Goal: Register for event/course

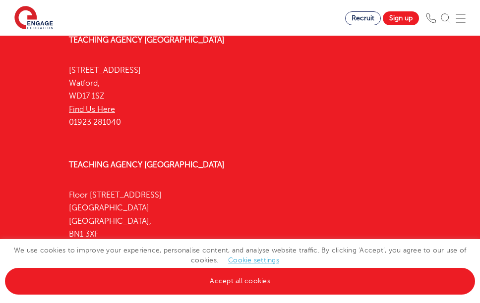
scroll to position [1539, 0]
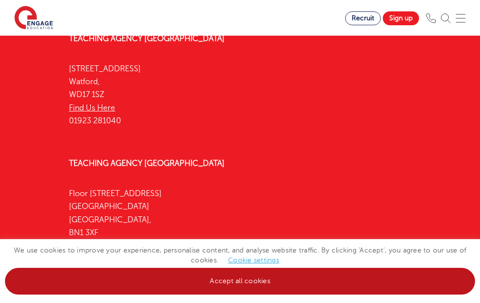
click at [187, 291] on link "Accept all cookies" at bounding box center [240, 281] width 470 height 27
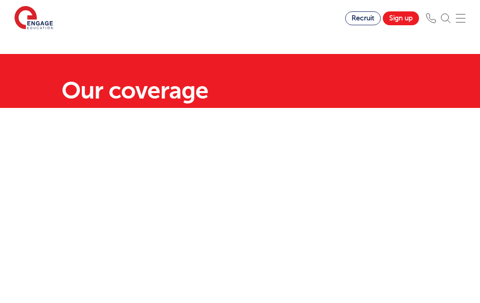
scroll to position [18, 0]
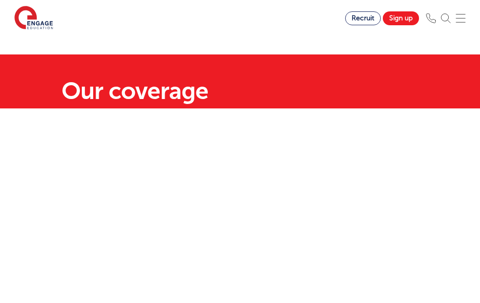
click at [459, 17] on img at bounding box center [461, 18] width 10 height 10
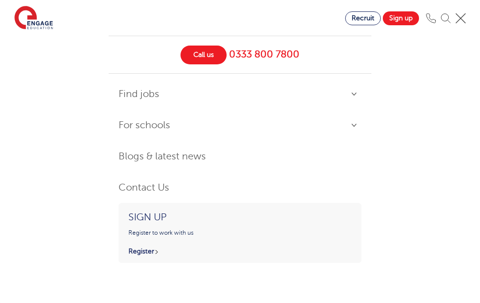
scroll to position [53, 0]
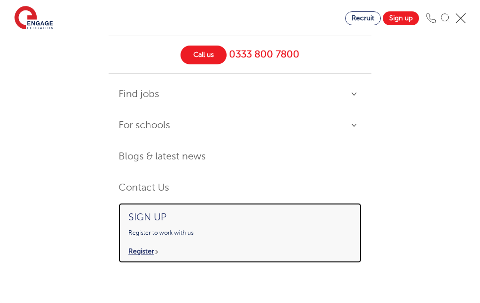
click at [149, 251] on p "Register" at bounding box center [241, 251] width 226 height 8
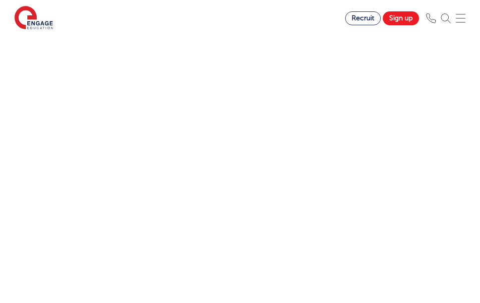
scroll to position [672, 0]
click at [13, 230] on div "Let us know more about you!" at bounding box center [240, 76] width 480 height 642
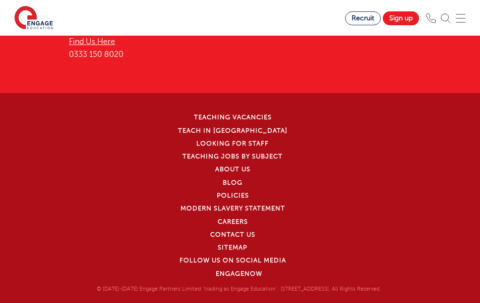
scroll to position [1845, 0]
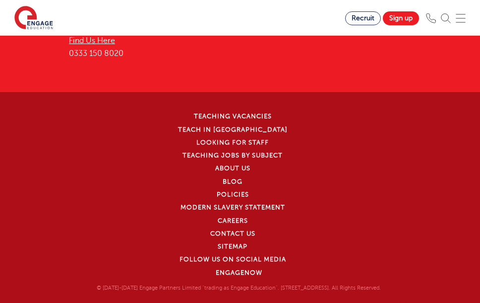
click at [282, 123] on li "Teach in [GEOGRAPHIC_DATA]" at bounding box center [238, 129] width 359 height 13
click at [311, 145] on li "Looking for staff" at bounding box center [238, 142] width 359 height 13
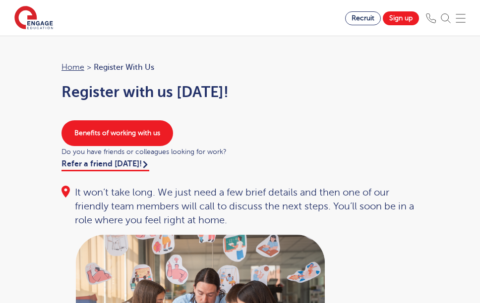
scroll to position [3, 0]
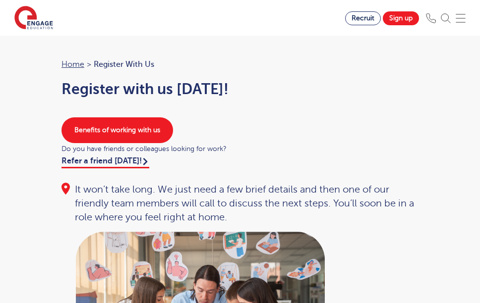
click at [460, 20] on img at bounding box center [461, 18] width 10 height 10
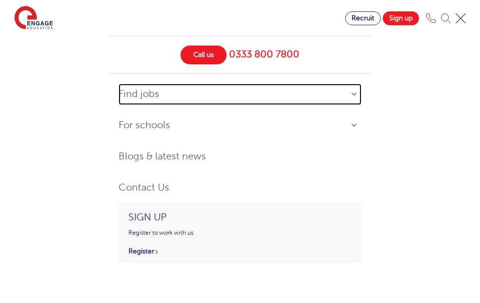
click at [355, 93] on link "Find jobs" at bounding box center [239, 94] width 243 height 21
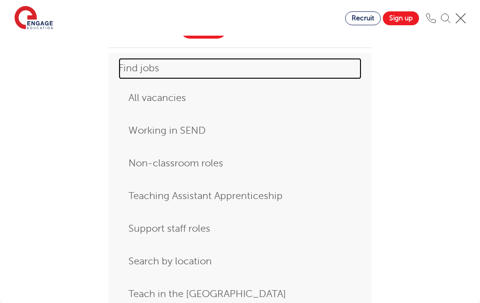
scroll to position [0, 0]
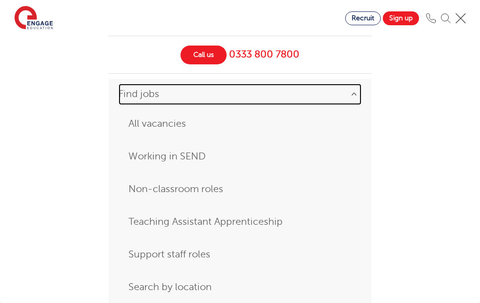
click at [351, 92] on link "Find jobs" at bounding box center [239, 94] width 243 height 21
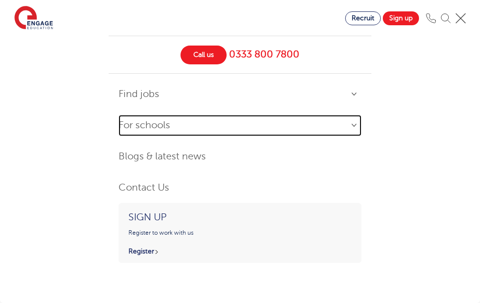
click at [347, 125] on link "For schools" at bounding box center [239, 125] width 243 height 21
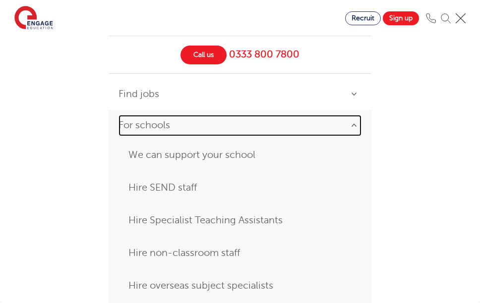
click at [353, 127] on link "For schools" at bounding box center [239, 125] width 243 height 21
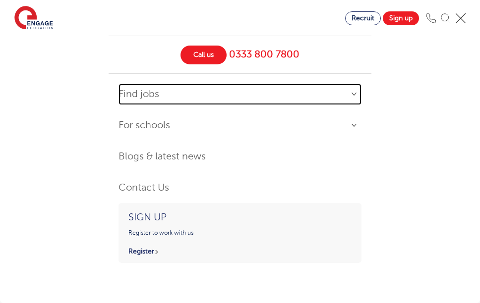
click at [355, 93] on link "Find jobs" at bounding box center [239, 94] width 243 height 21
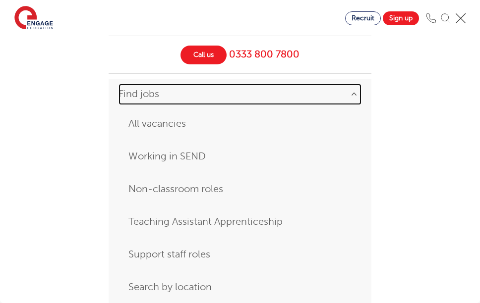
click at [351, 93] on link "Find jobs" at bounding box center [239, 94] width 243 height 21
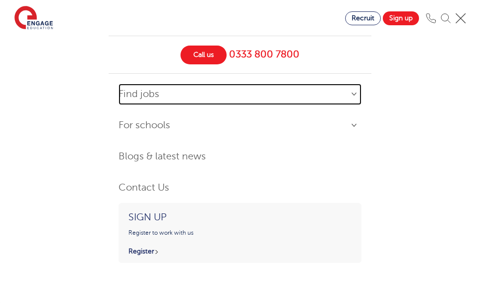
scroll to position [275, 0]
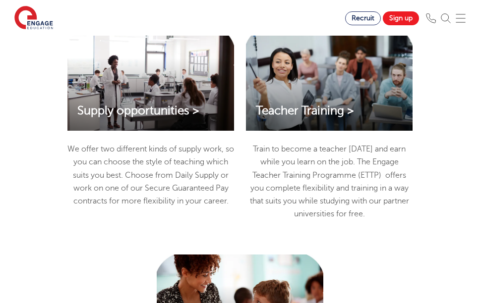
scroll to position [1236, 0]
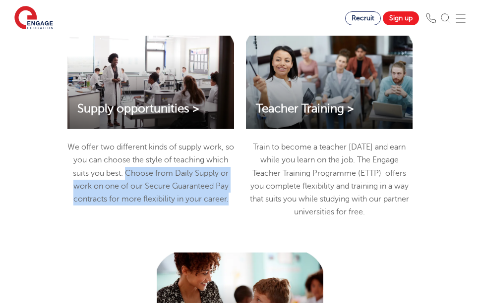
drag, startPoint x: 158, startPoint y: 173, endPoint x: 199, endPoint y: 211, distance: 56.5
click at [199, 206] on p "We offer two different kinds of supply work, so you can choose the style of tea…" at bounding box center [150, 173] width 167 height 65
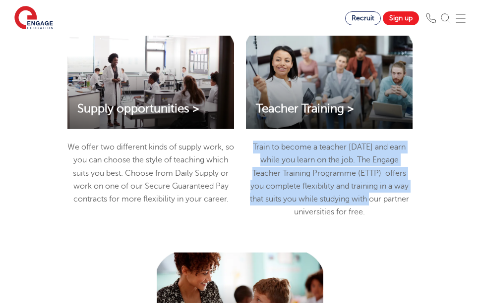
drag, startPoint x: 252, startPoint y: 143, endPoint x: 376, endPoint y: 219, distance: 145.6
click at [376, 219] on div "Teacher Training > Train to become a teacher [DATE] and earn while you learn on…" at bounding box center [329, 127] width 178 height 204
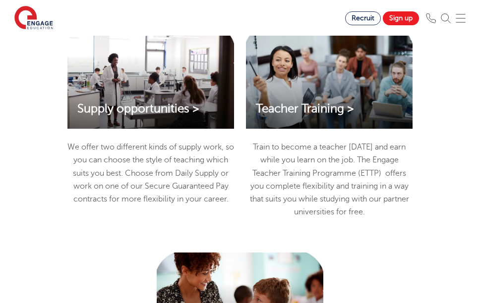
click at [374, 223] on div "Teacher Training > Train to become a teacher [DATE] and earn while you learn on…" at bounding box center [329, 127] width 178 height 204
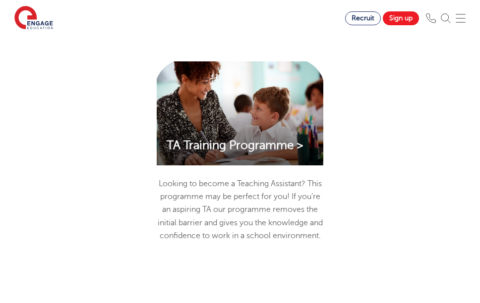
scroll to position [1437, 0]
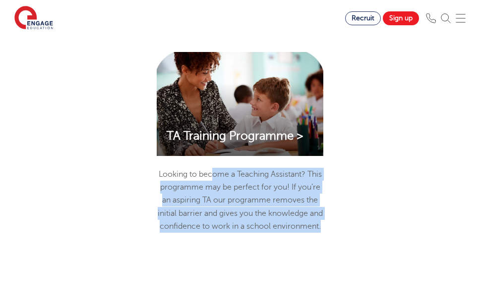
drag, startPoint x: 212, startPoint y: 175, endPoint x: 300, endPoint y: 253, distance: 117.3
click at [300, 243] on div "TA Training Programme > Looking to become a Teaching Assistant? This programme …" at bounding box center [240, 147] width 178 height 191
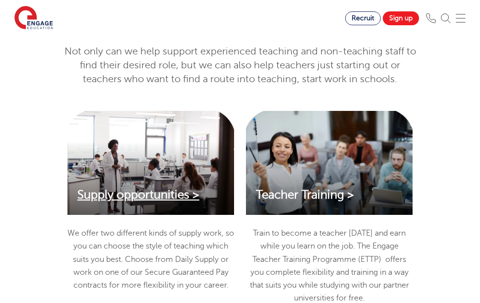
scroll to position [1123, 0]
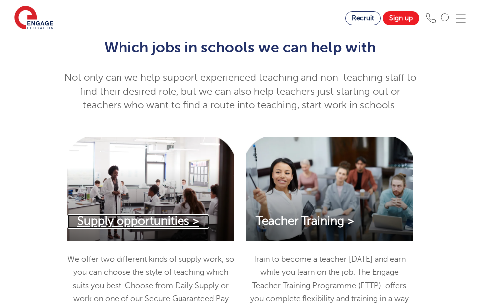
click at [184, 222] on span "Supply opportunities >" at bounding box center [138, 221] width 122 height 13
